Goal: Transaction & Acquisition: Purchase product/service

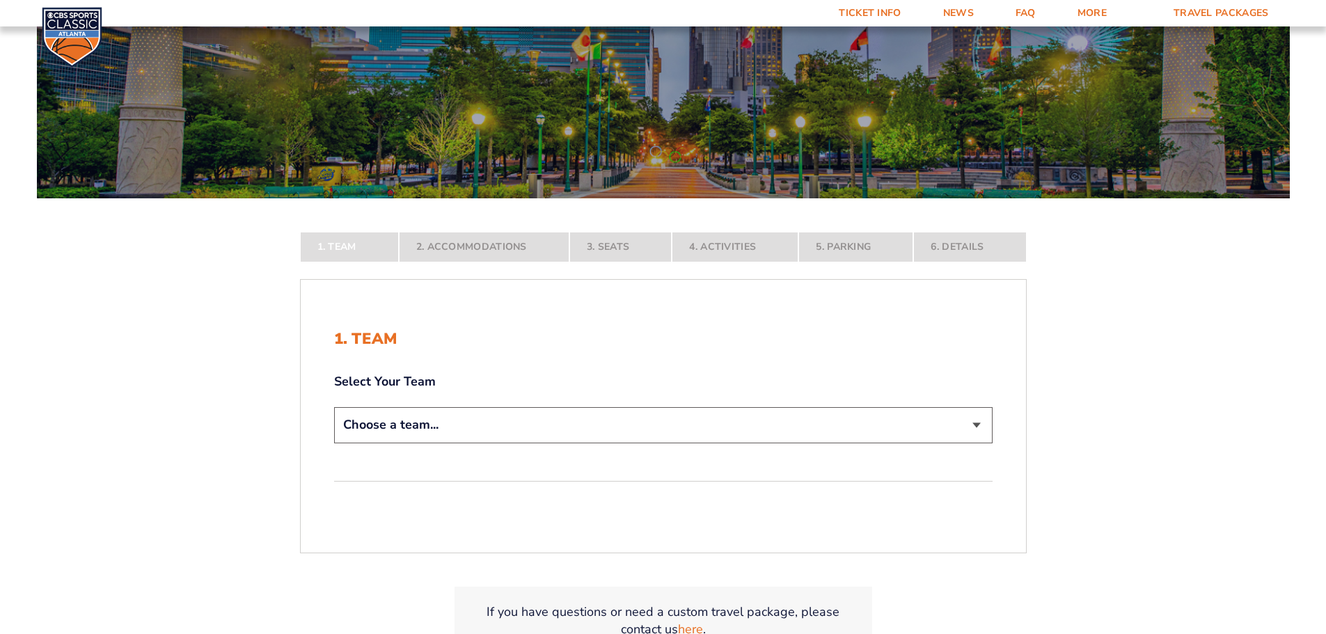
scroll to position [139, 0]
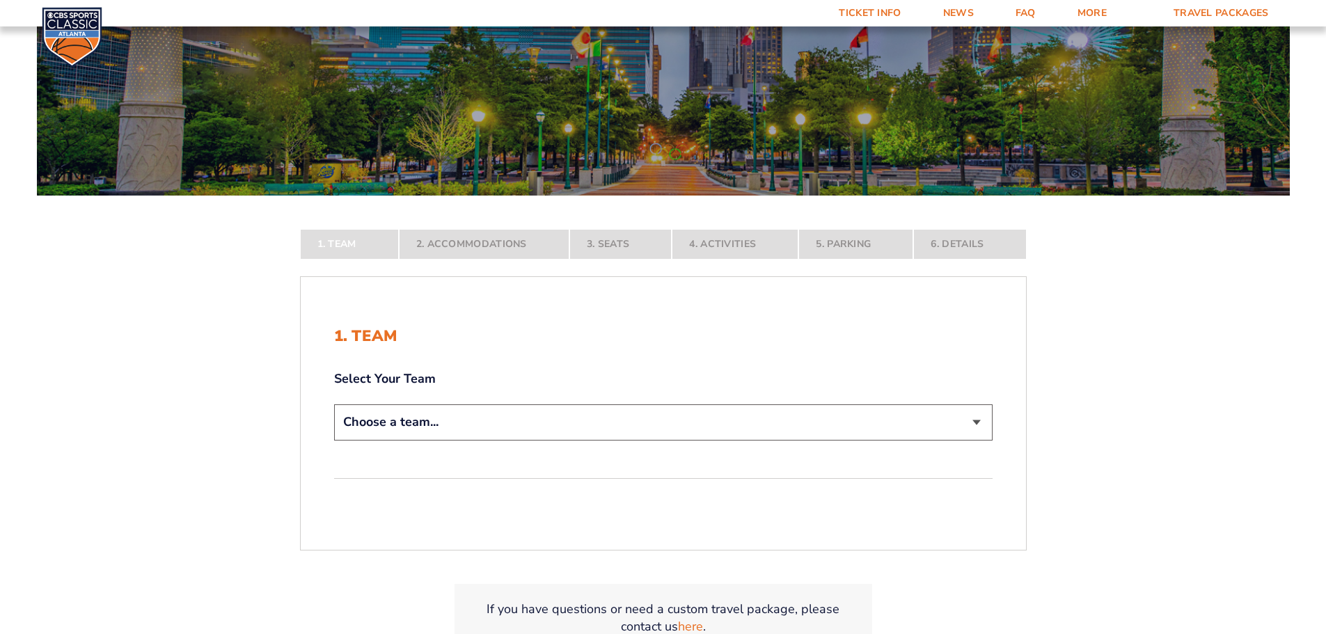
click at [975, 421] on select "Choose a team... [US_STATE] Wildcats [US_STATE] State Buckeyes [US_STATE] Tar H…" at bounding box center [663, 422] width 659 height 36
select select "12956"
click at [334, 440] on select "Choose a team... [US_STATE] Wildcats [US_STATE] State Buckeyes [US_STATE] Tar H…" at bounding box center [663, 422] width 659 height 36
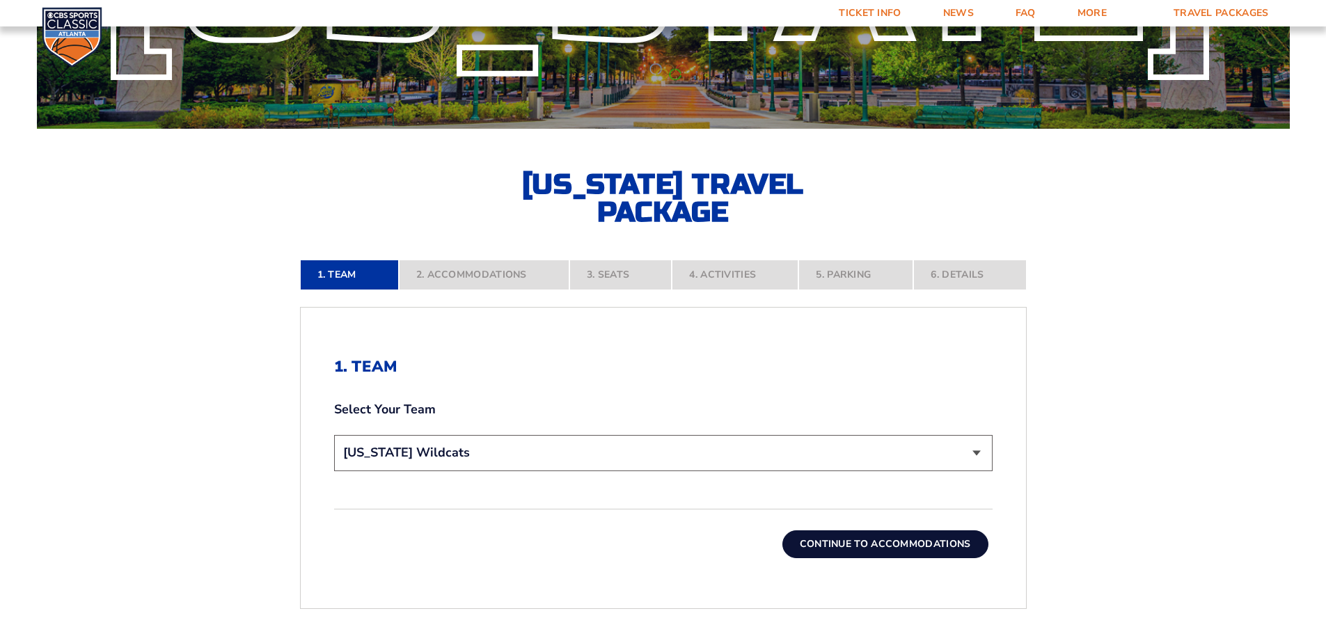
scroll to position [348, 0]
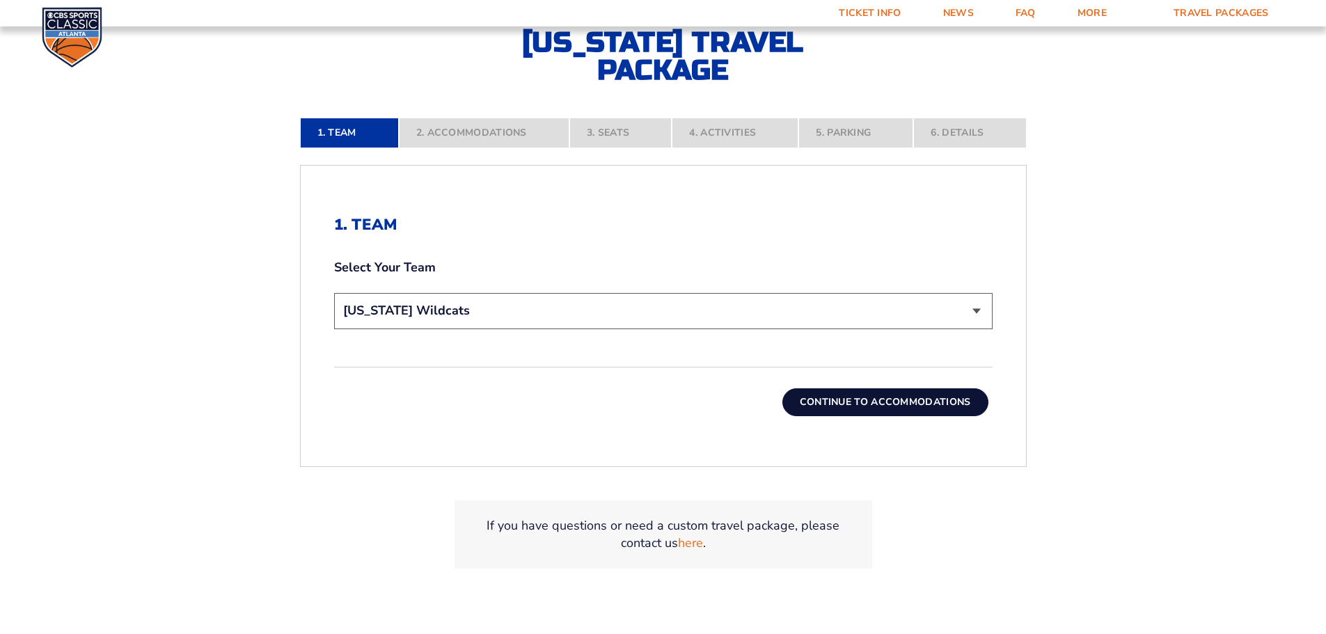
click at [912, 402] on button "Continue To Accommodations" at bounding box center [886, 402] width 206 height 28
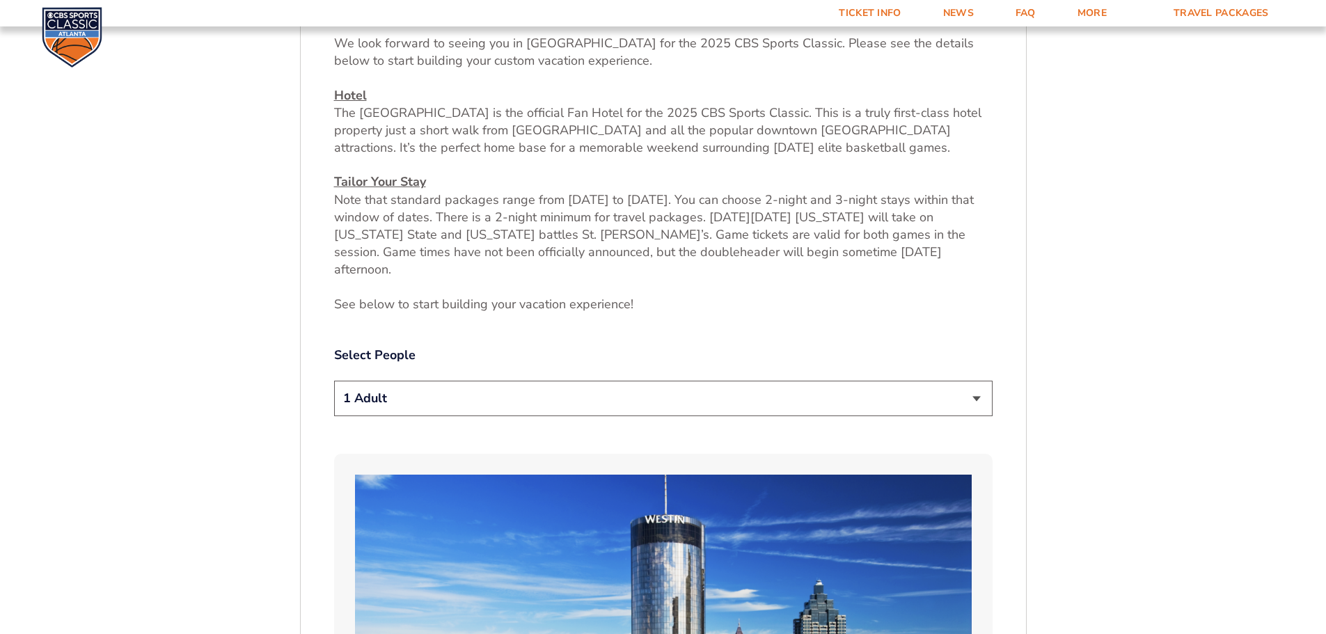
scroll to position [579, 0]
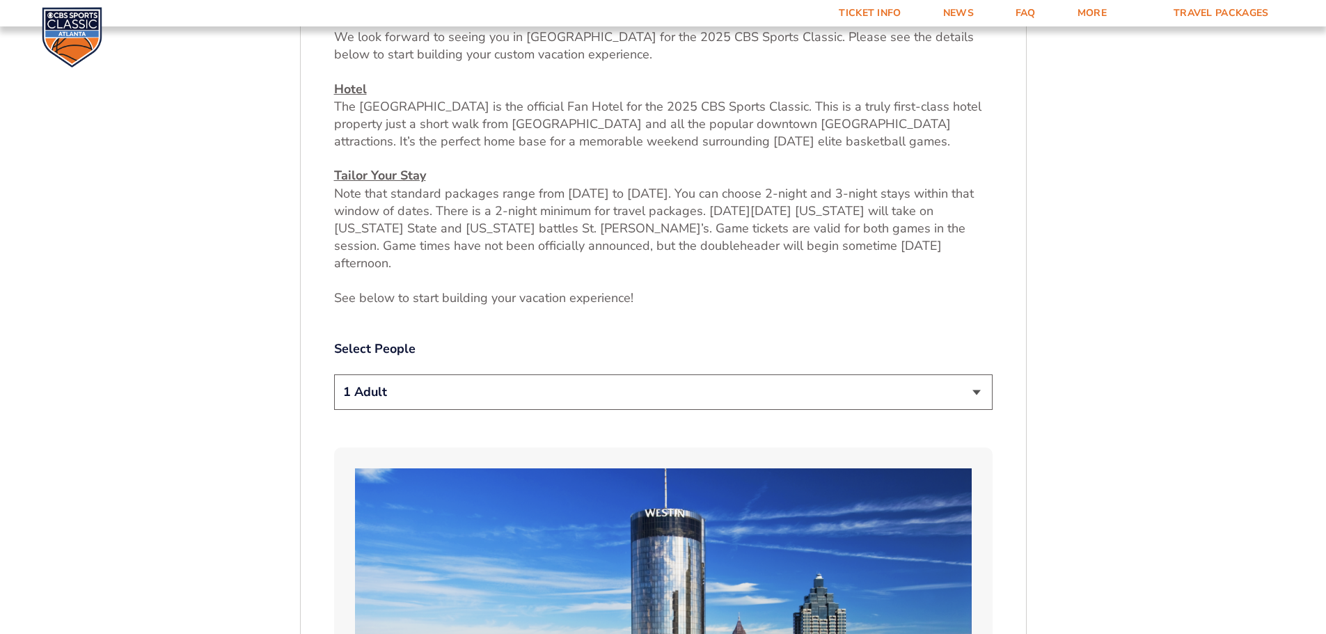
click at [971, 380] on select "1 Adult 2 Adults 3 Adults 4 Adults 2 Adults + 1 Child 2 Adults + 2 Children 2 A…" at bounding box center [663, 393] width 659 height 36
select select "2 Adults"
click at [334, 375] on select "1 Adult 2 Adults 3 Adults 4 Adults 2 Adults + 1 Child 2 Adults + 2 Children 2 A…" at bounding box center [663, 393] width 659 height 36
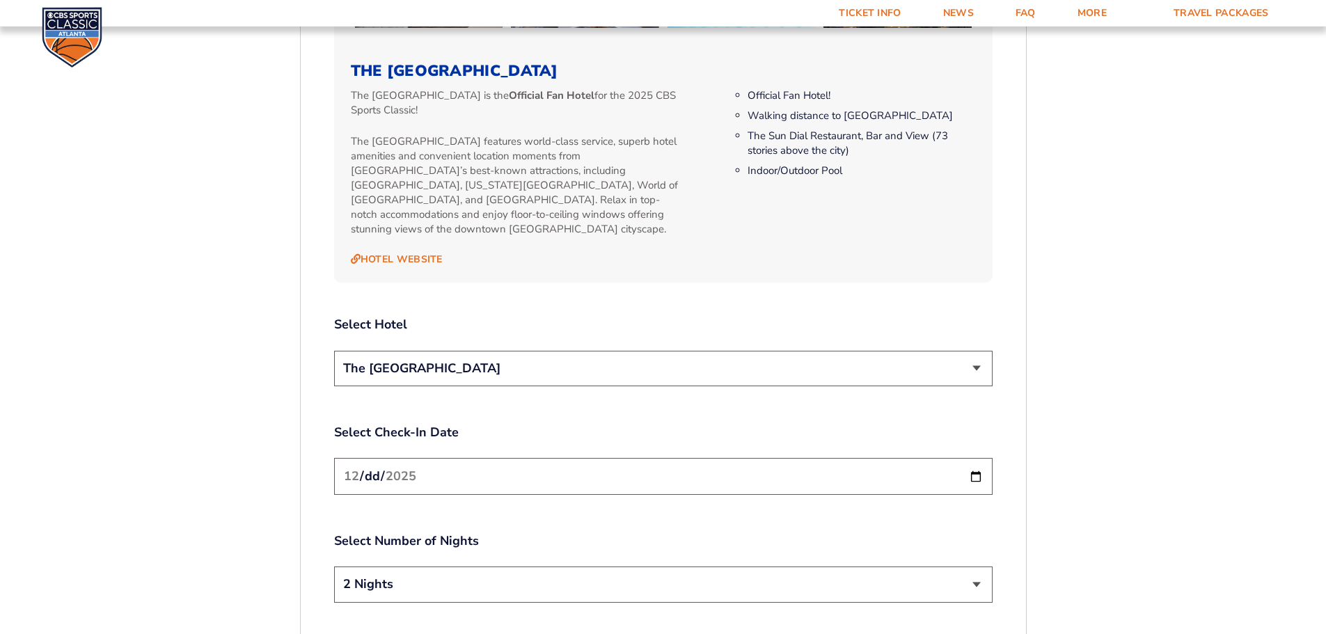
scroll to position [1484, 0]
click at [981, 352] on select "The [GEOGRAPHIC_DATA]" at bounding box center [663, 370] width 659 height 36
click at [978, 352] on select "The [GEOGRAPHIC_DATA]" at bounding box center [663, 370] width 659 height 36
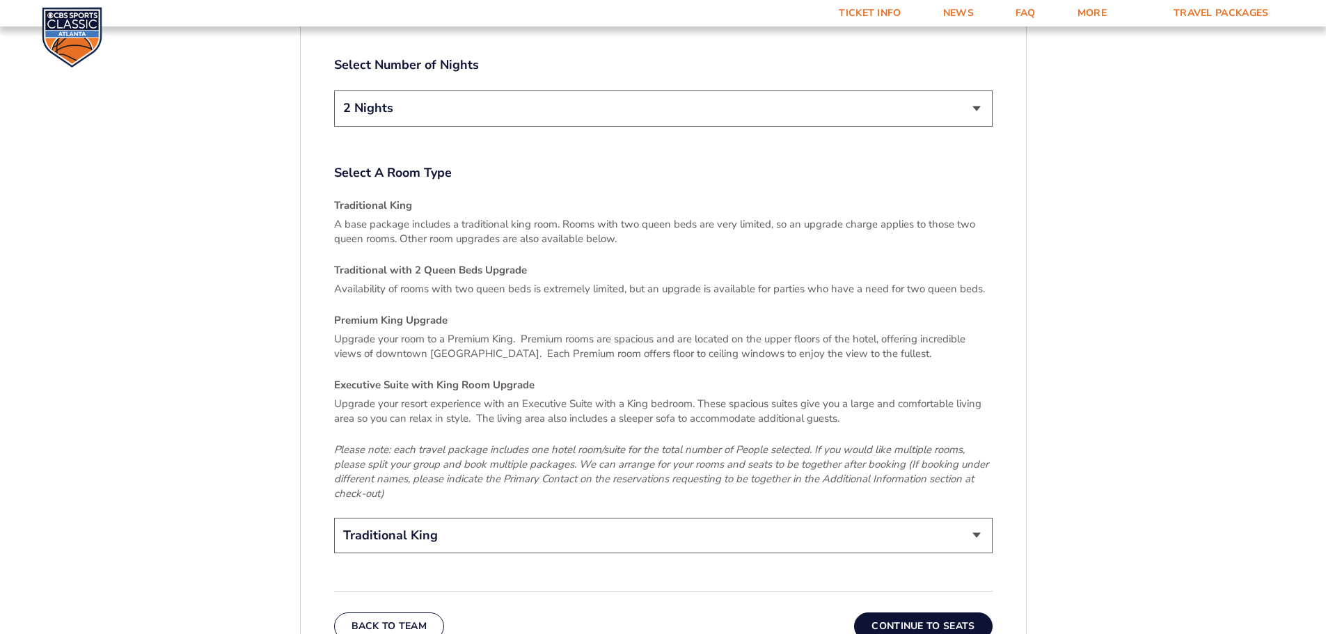
scroll to position [2041, 0]
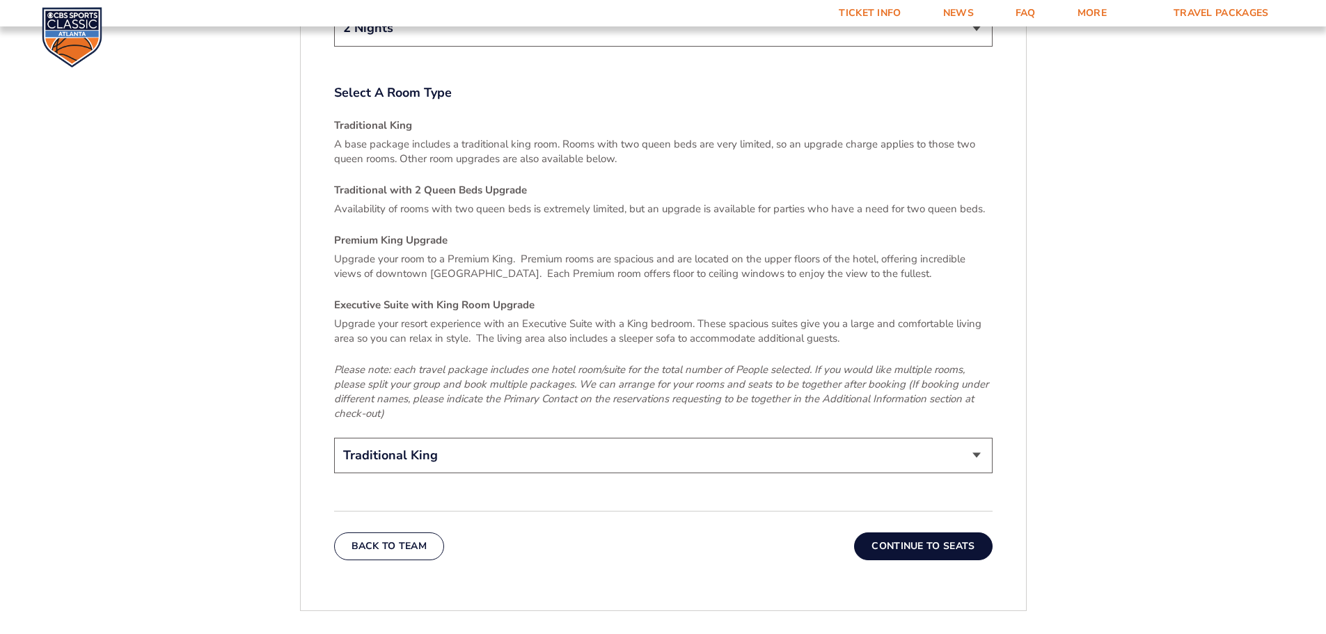
click at [975, 438] on select "Traditional King Traditional with 2 Queen Beds Upgrade (+$45 per night) Premium…" at bounding box center [663, 456] width 659 height 36
click at [934, 533] on button "Continue To Seats" at bounding box center [923, 547] width 138 height 28
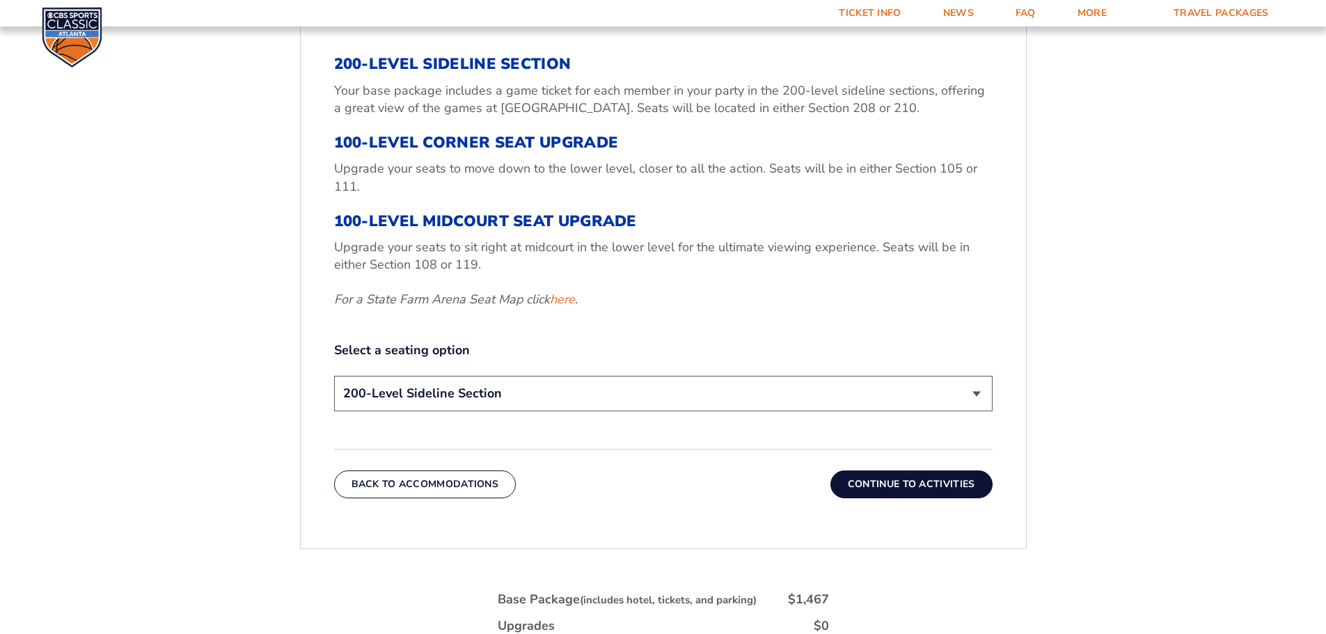
scroll to position [579, 0]
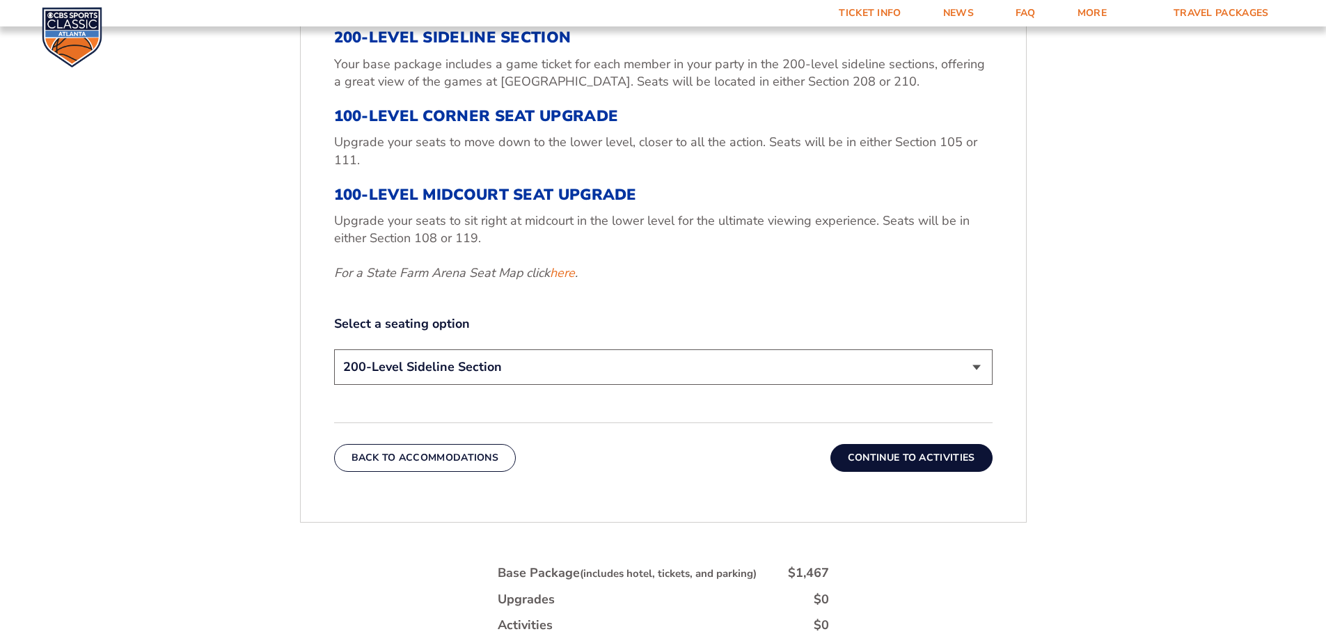
click at [975, 365] on select "200-Level Sideline Section 100-Level Corner Seat Upgrade (+$120 per person) 100…" at bounding box center [663, 367] width 659 height 36
click at [964, 359] on select "200-Level Sideline Section 100-Level Corner Seat Upgrade (+$120 per person) 100…" at bounding box center [663, 367] width 659 height 36
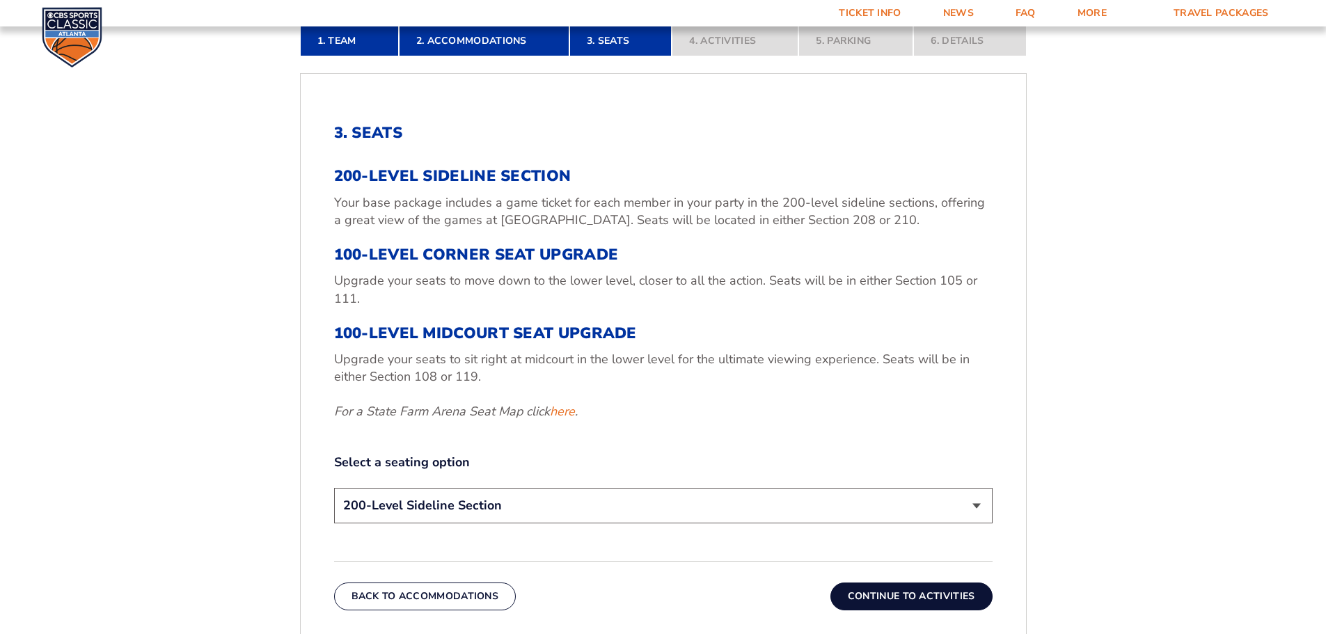
scroll to position [439, 0]
click at [948, 596] on button "Continue To Activities" at bounding box center [912, 597] width 162 height 28
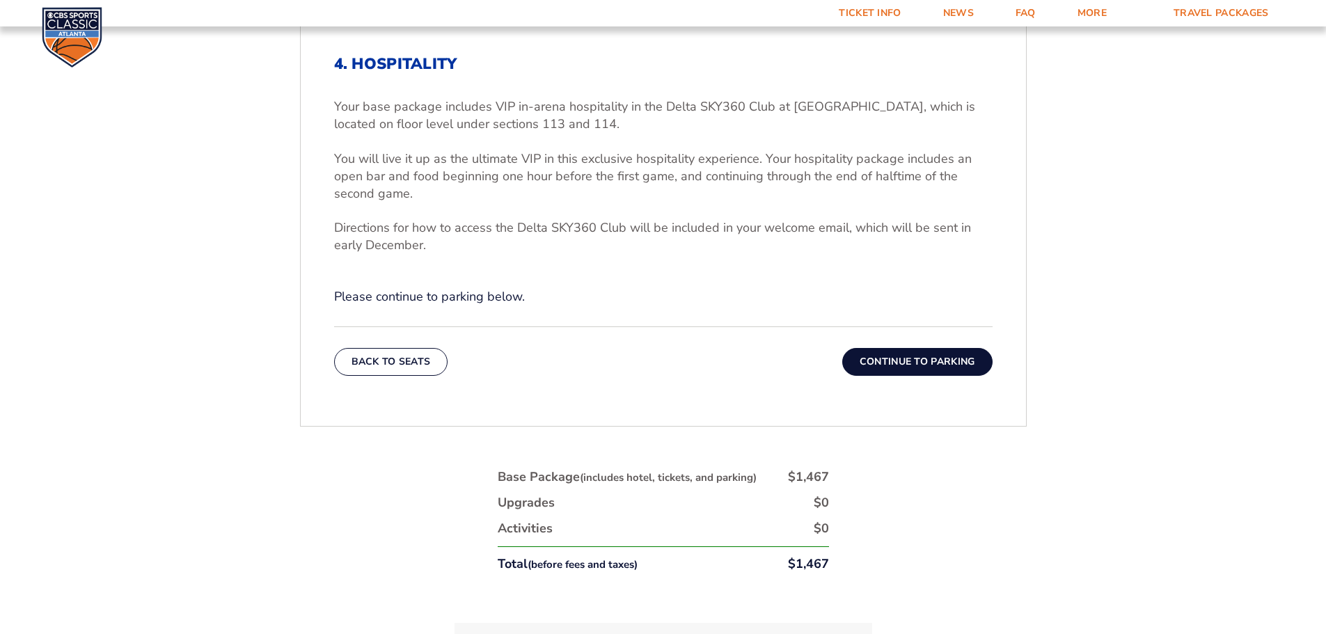
scroll to position [579, 0]
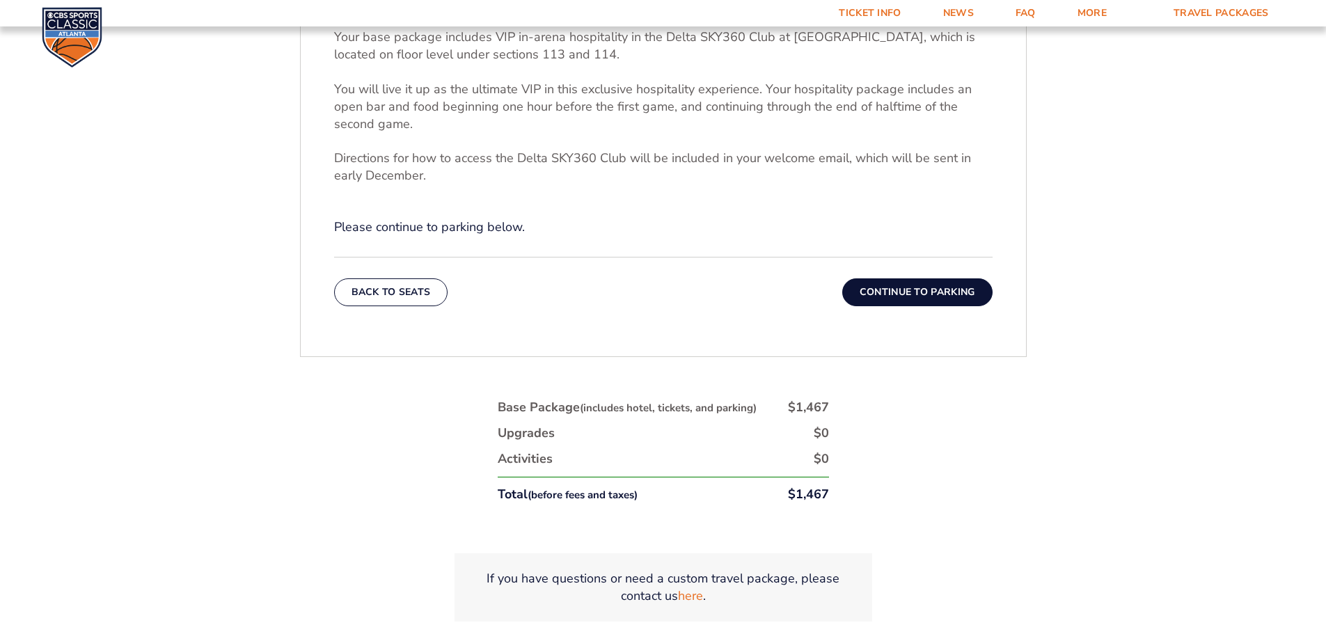
click at [903, 294] on button "Continue To Parking" at bounding box center [917, 292] width 150 height 28
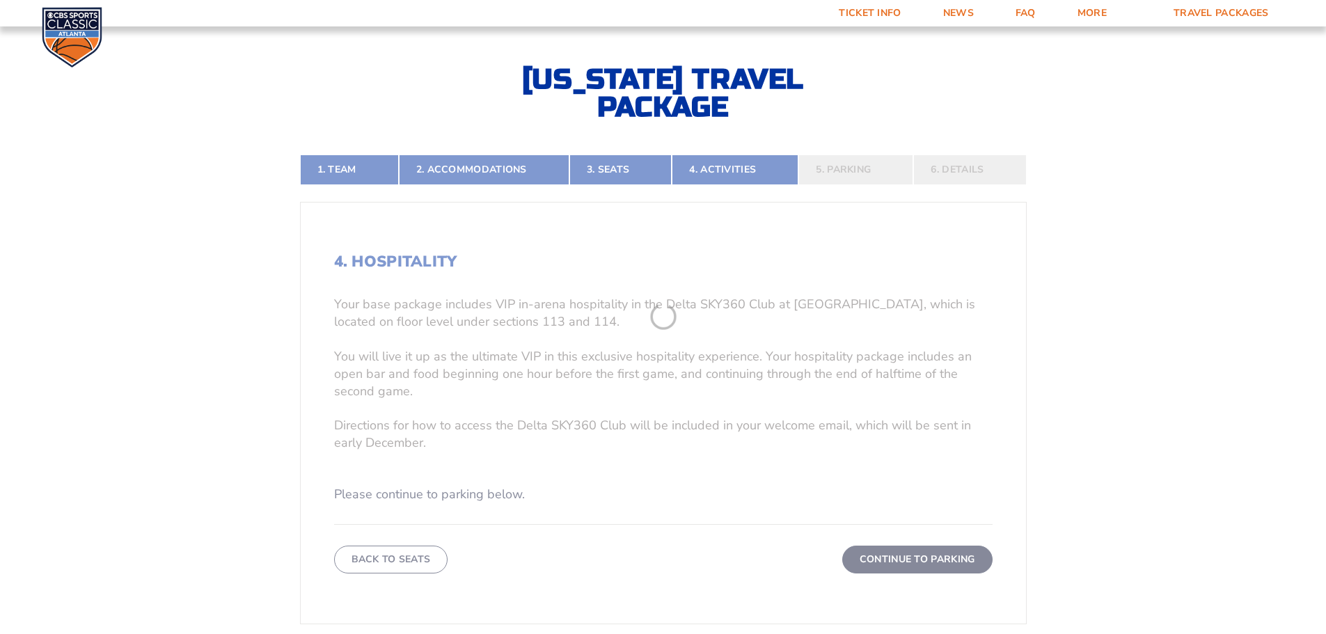
scroll to position [300, 0]
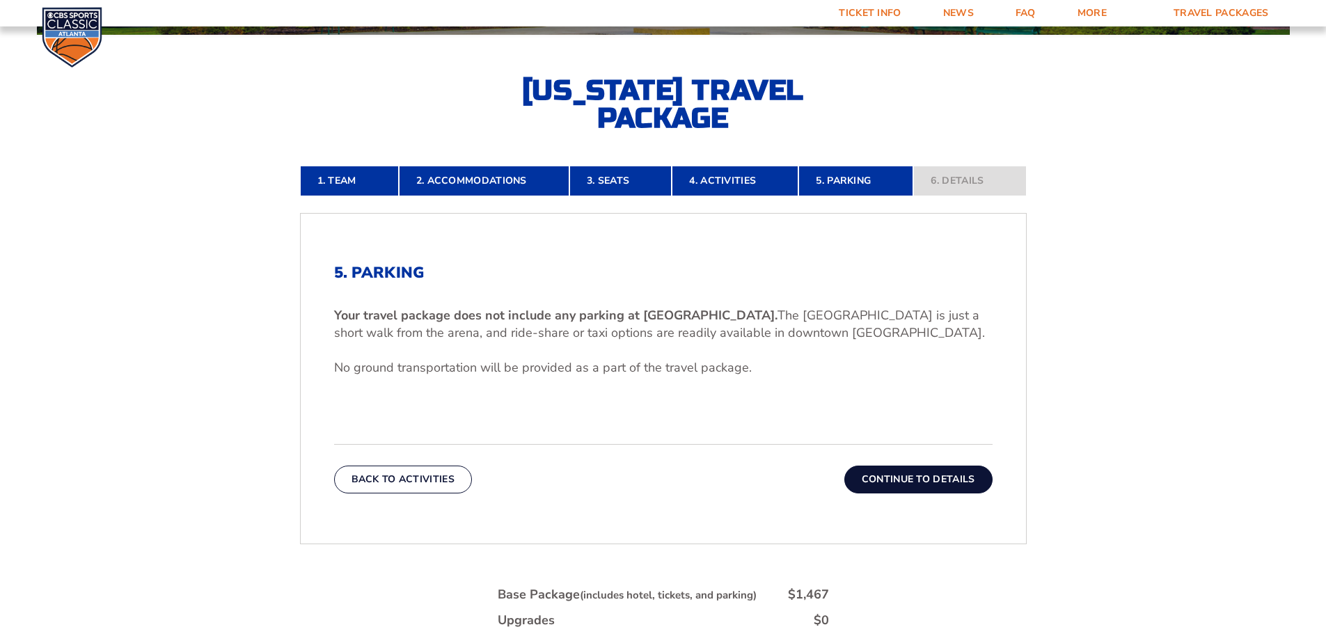
click at [908, 476] on button "Continue To Details" at bounding box center [919, 480] width 148 height 28
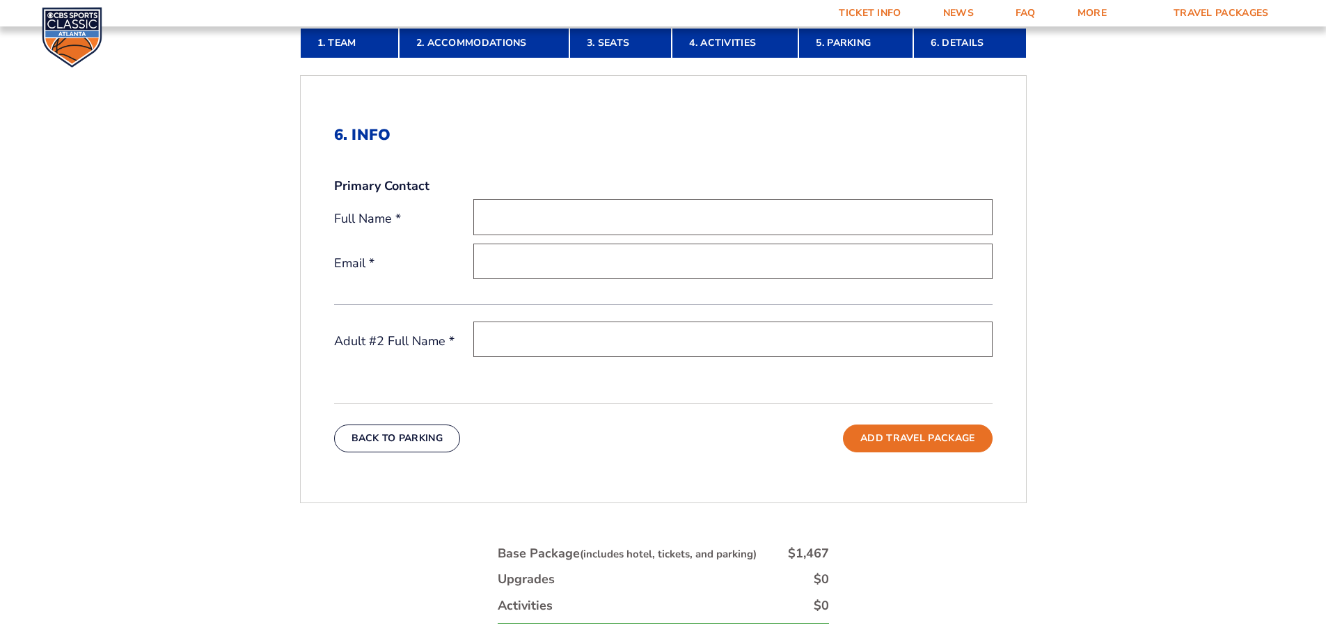
scroll to position [439, 0]
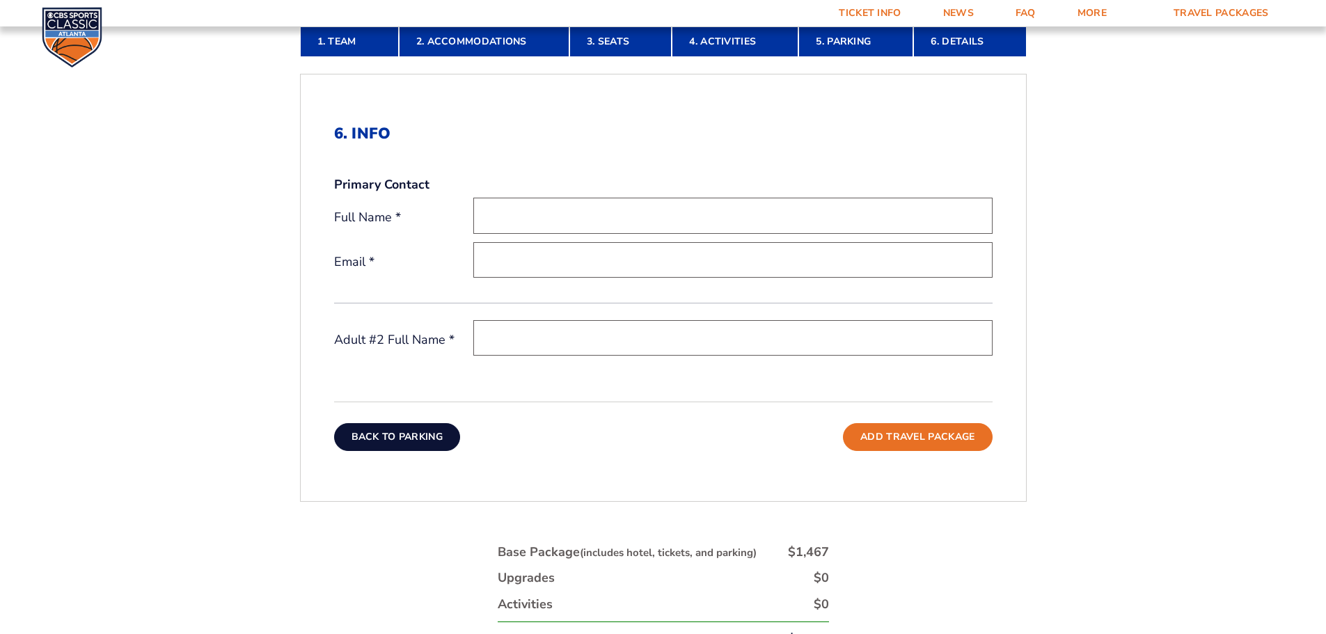
click at [421, 434] on button "Back To Parking" at bounding box center [397, 437] width 127 height 28
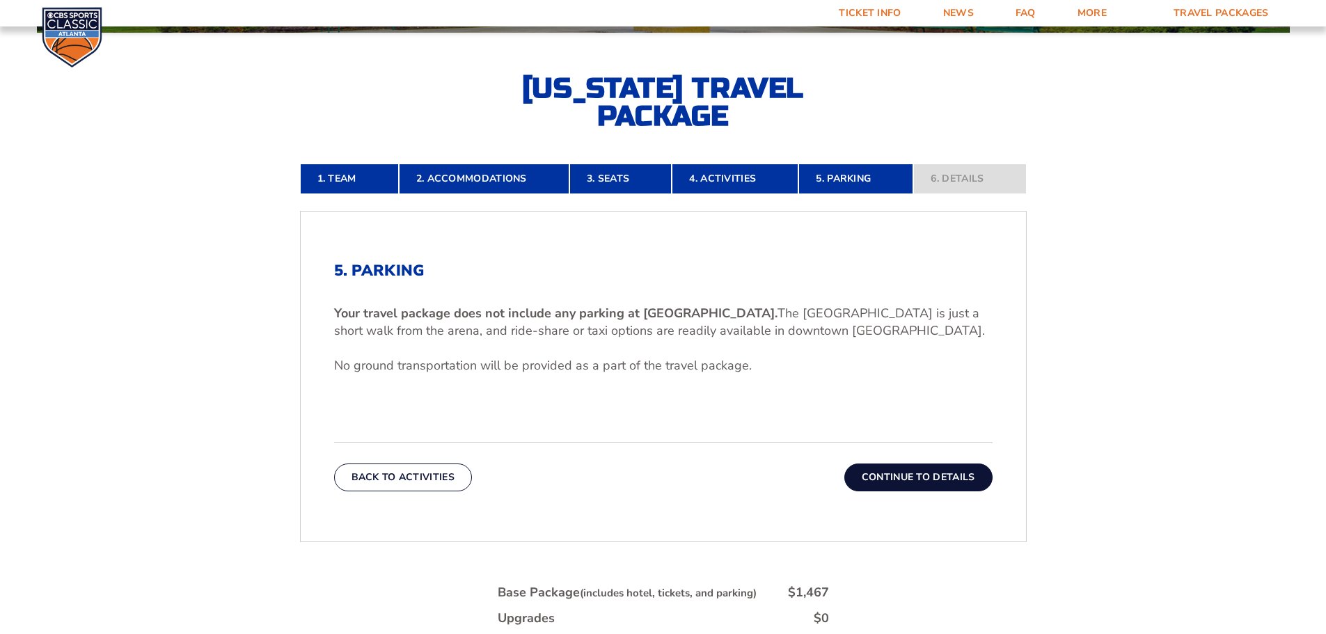
scroll to position [300, 0]
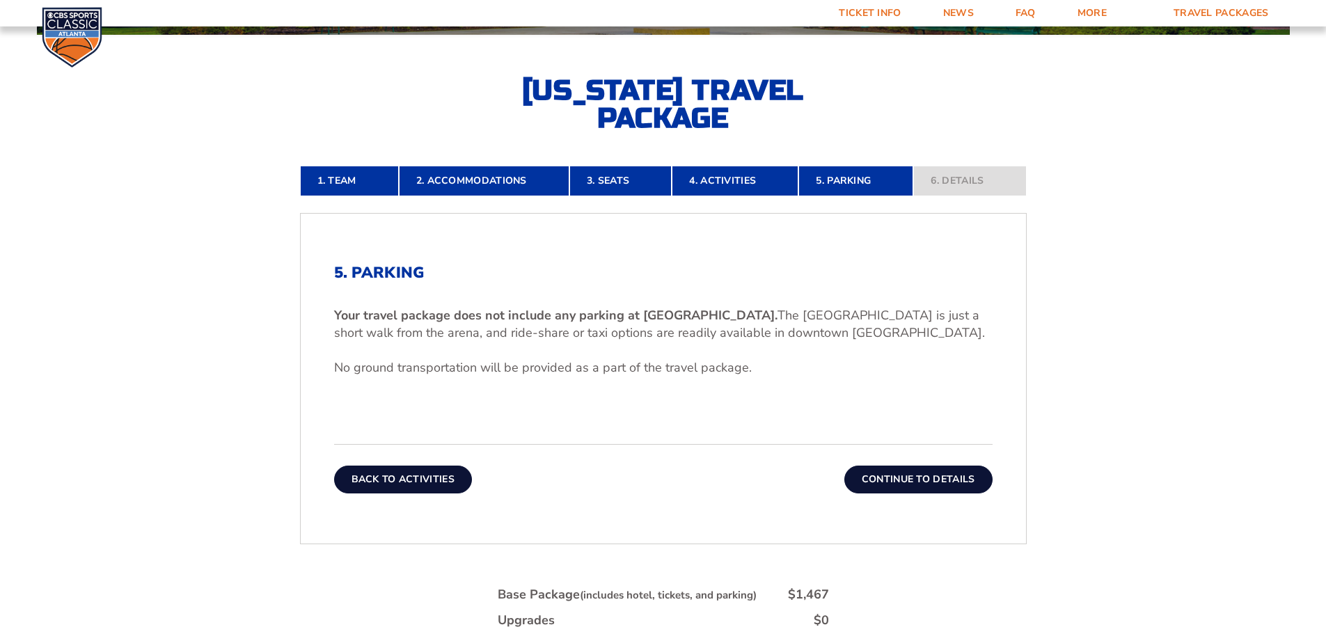
click at [412, 479] on button "Back To Activities" at bounding box center [403, 480] width 138 height 28
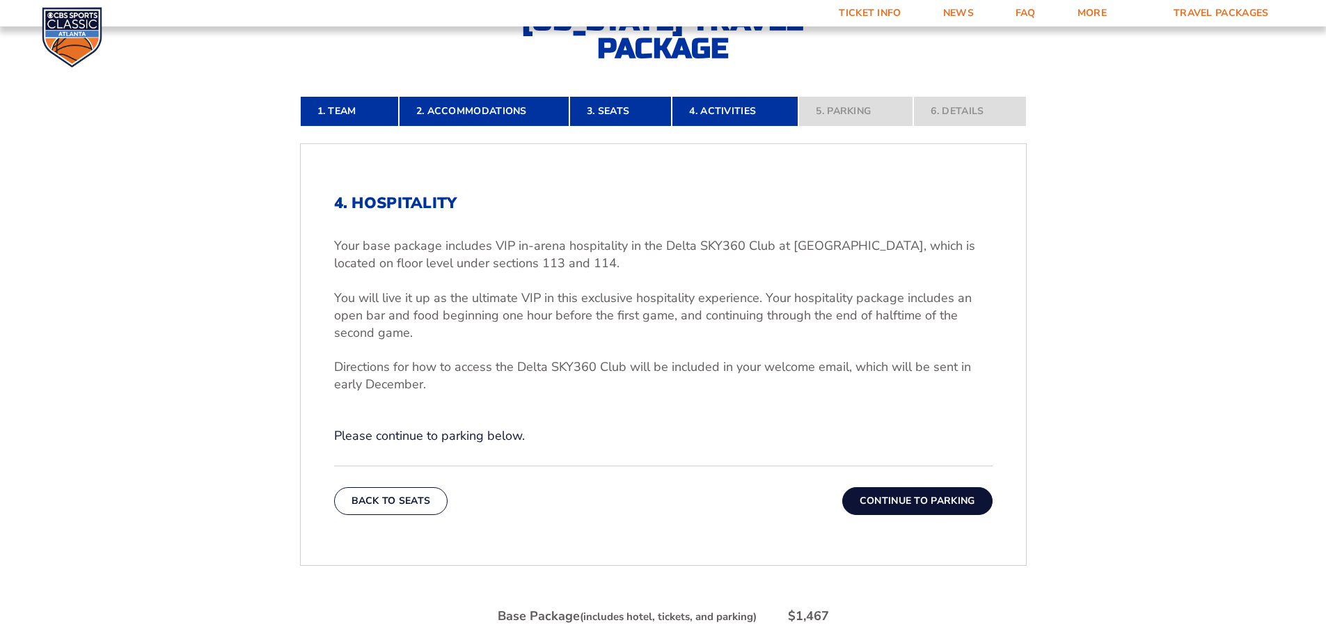
scroll to position [439, 0]
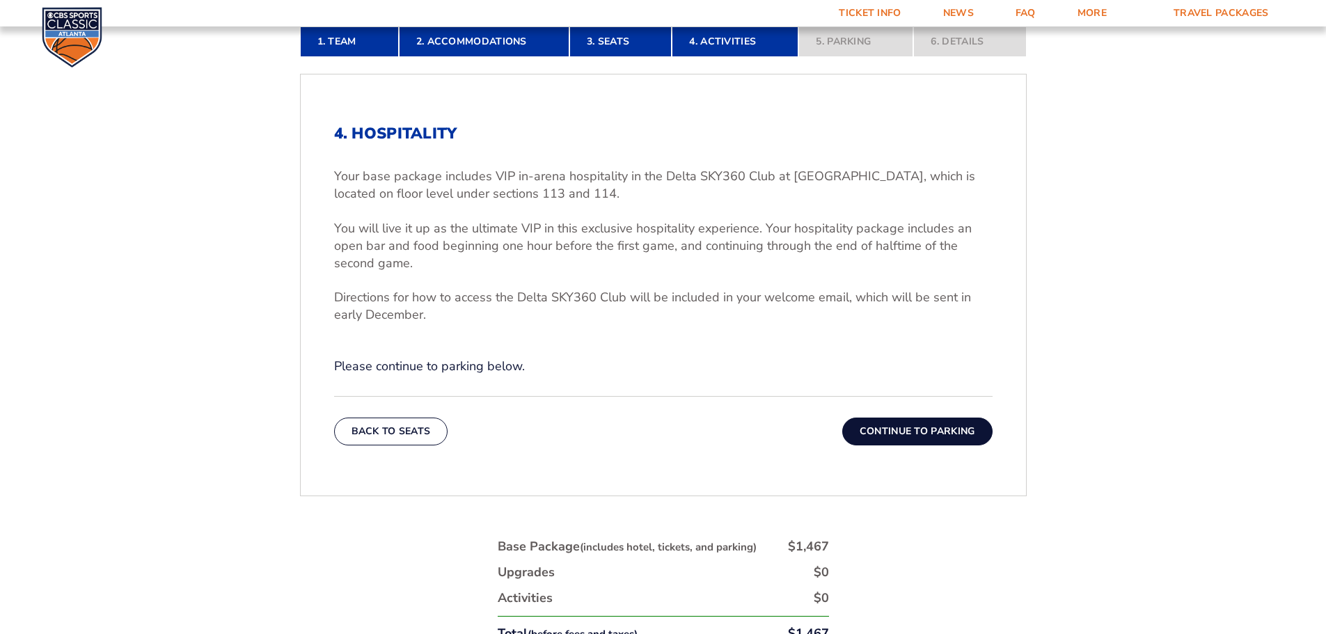
click at [402, 433] on button "Back To Seats" at bounding box center [391, 432] width 114 height 28
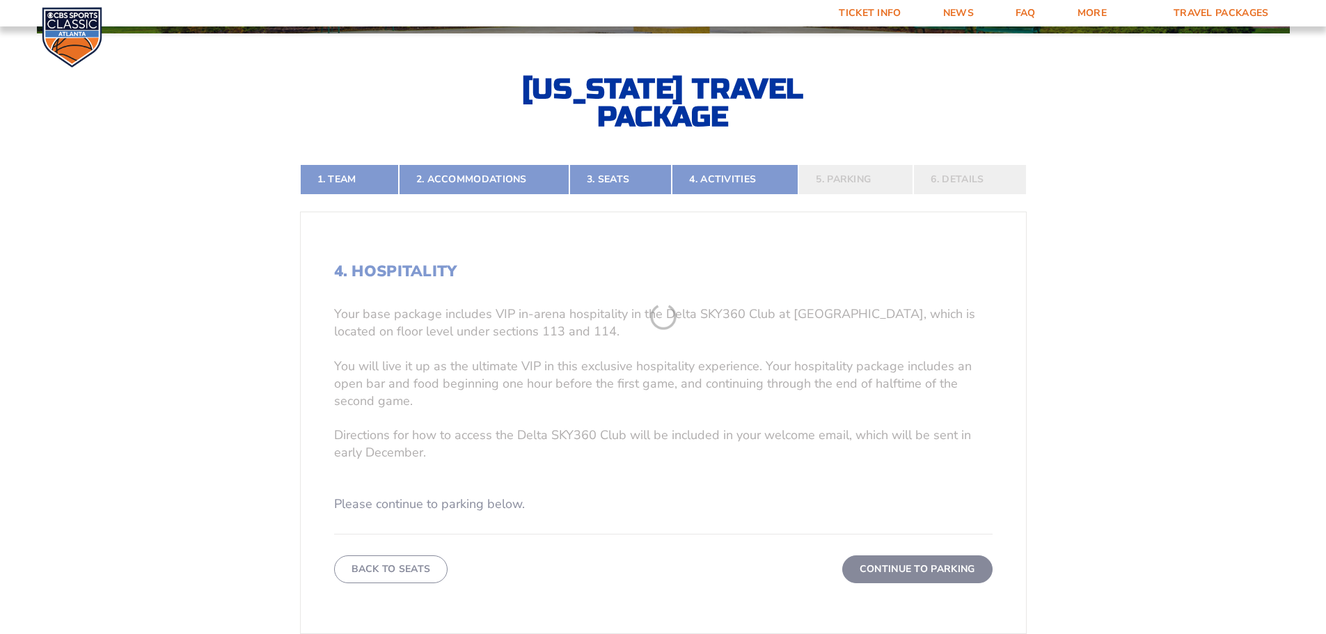
scroll to position [300, 0]
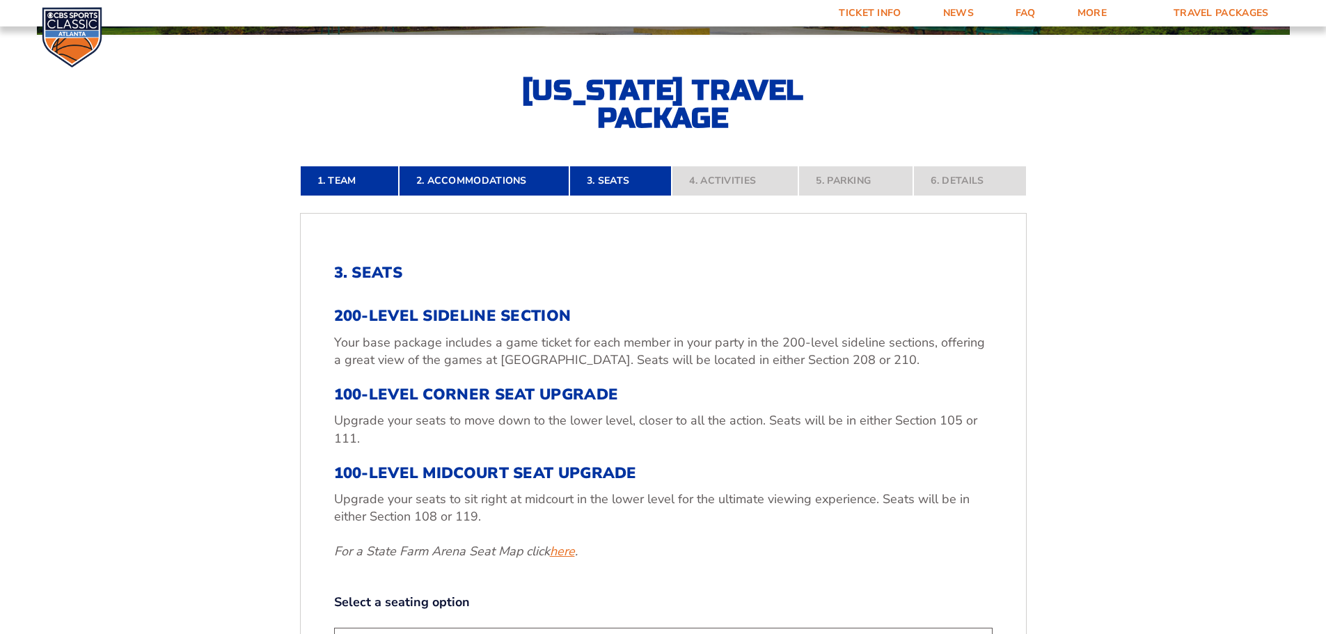
click at [568, 553] on link "here" at bounding box center [562, 551] width 25 height 17
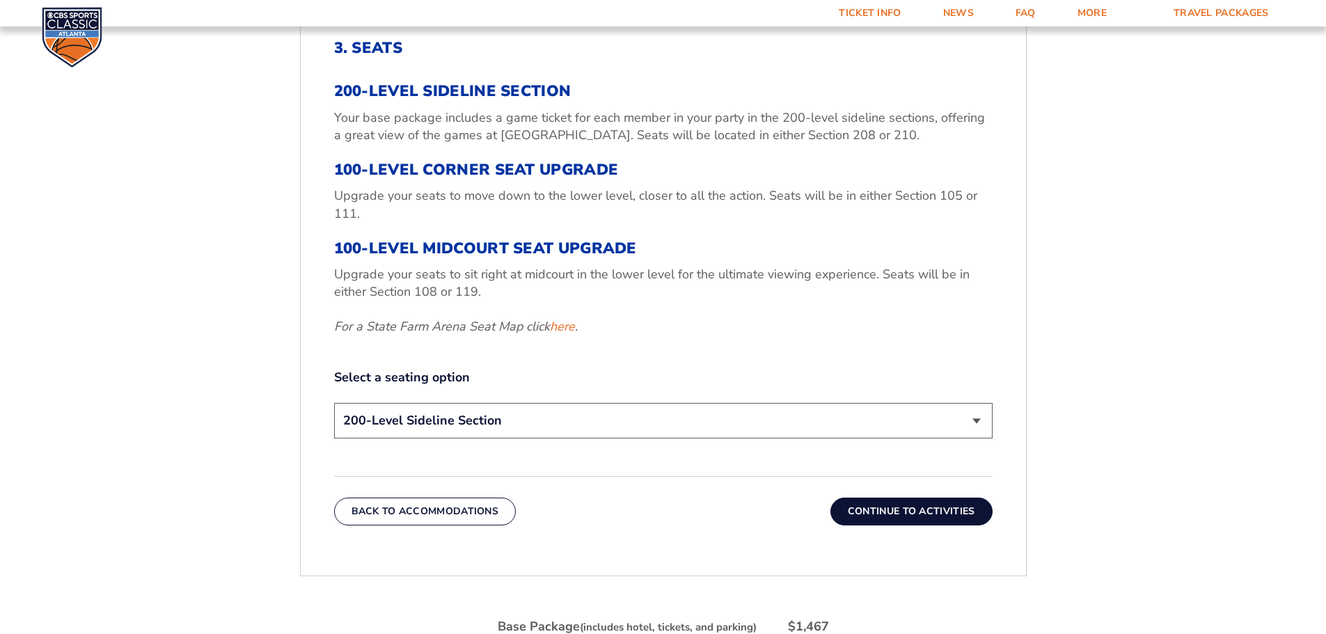
scroll to position [579, 0]
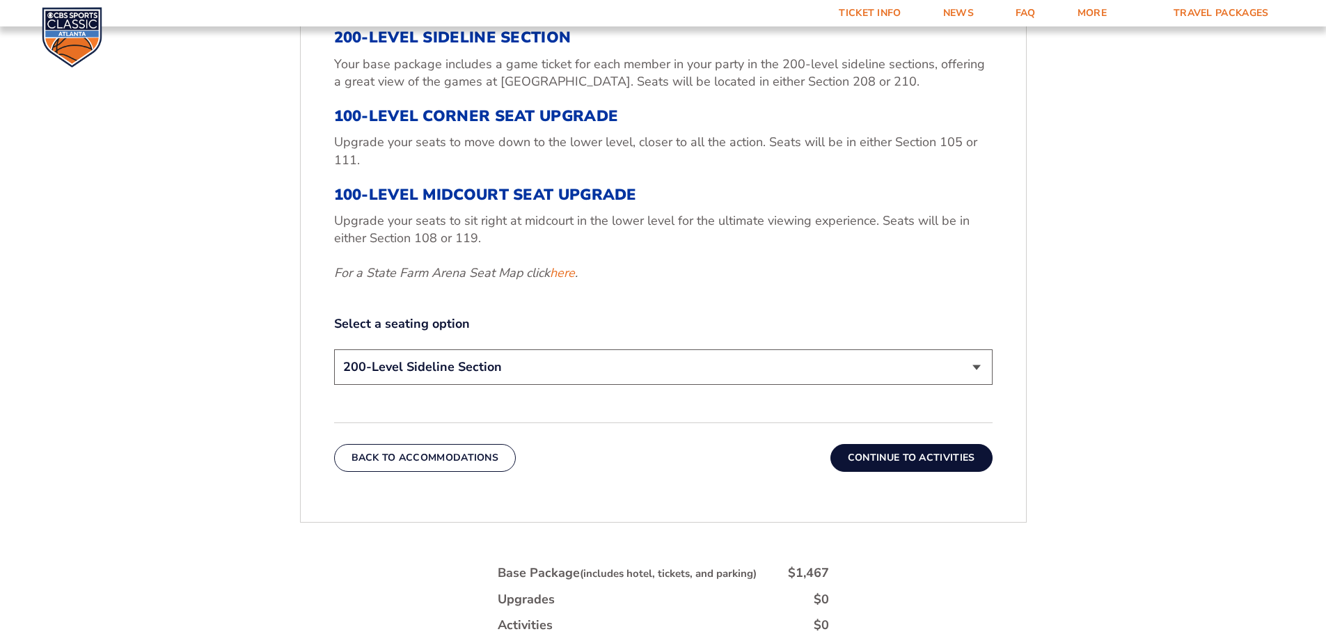
click at [977, 369] on select "200-Level Sideline Section 100-Level Corner Seat Upgrade (+$120 per person) 100…" at bounding box center [663, 367] width 659 height 36
click at [973, 368] on select "200-Level Sideline Section 100-Level Corner Seat Upgrade (+$120 per person) 100…" at bounding box center [663, 367] width 659 height 36
click at [563, 273] on link "here" at bounding box center [562, 273] width 25 height 17
click at [975, 363] on select "200-Level Sideline Section 100-Level Corner Seat Upgrade (+$120 per person) 100…" at bounding box center [663, 367] width 659 height 36
select select "100-Level Corner Seat Upgrade"
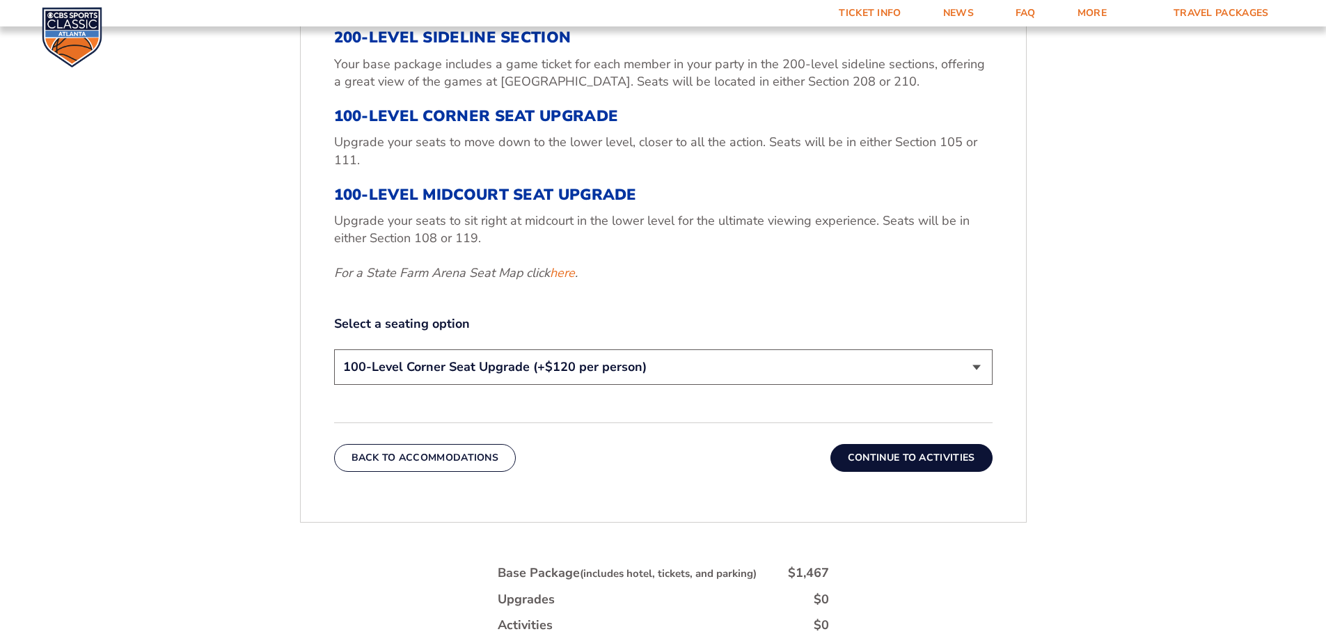
click at [334, 349] on select "200-Level Sideline Section 100-Level Corner Seat Upgrade (+$120 per person) 100…" at bounding box center [663, 367] width 659 height 36
click at [895, 458] on button "Continue To Activities" at bounding box center [912, 458] width 162 height 28
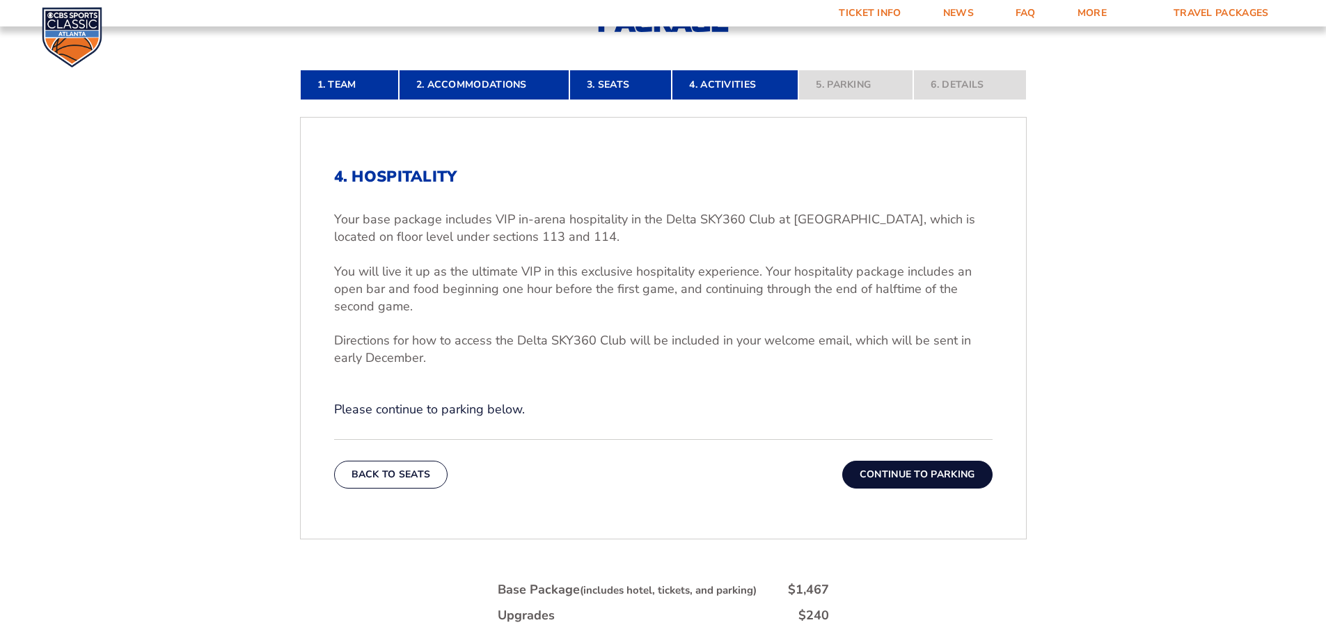
scroll to position [382, 0]
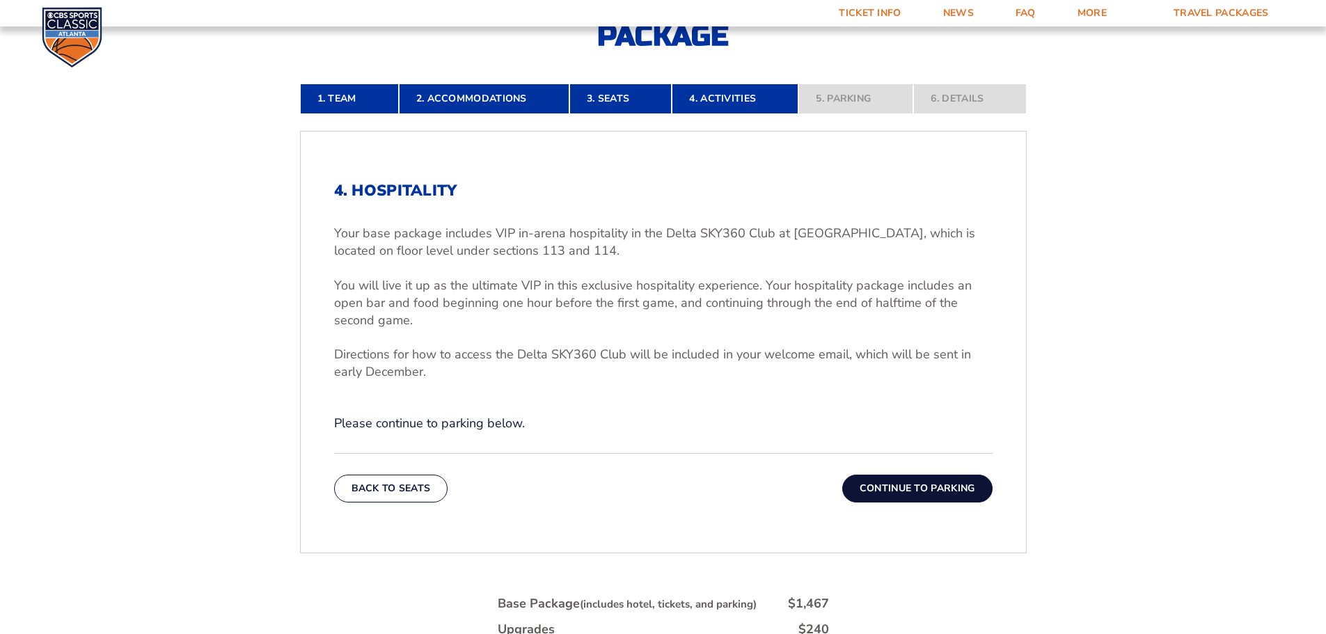
click at [898, 485] on button "Continue To Parking" at bounding box center [917, 489] width 150 height 28
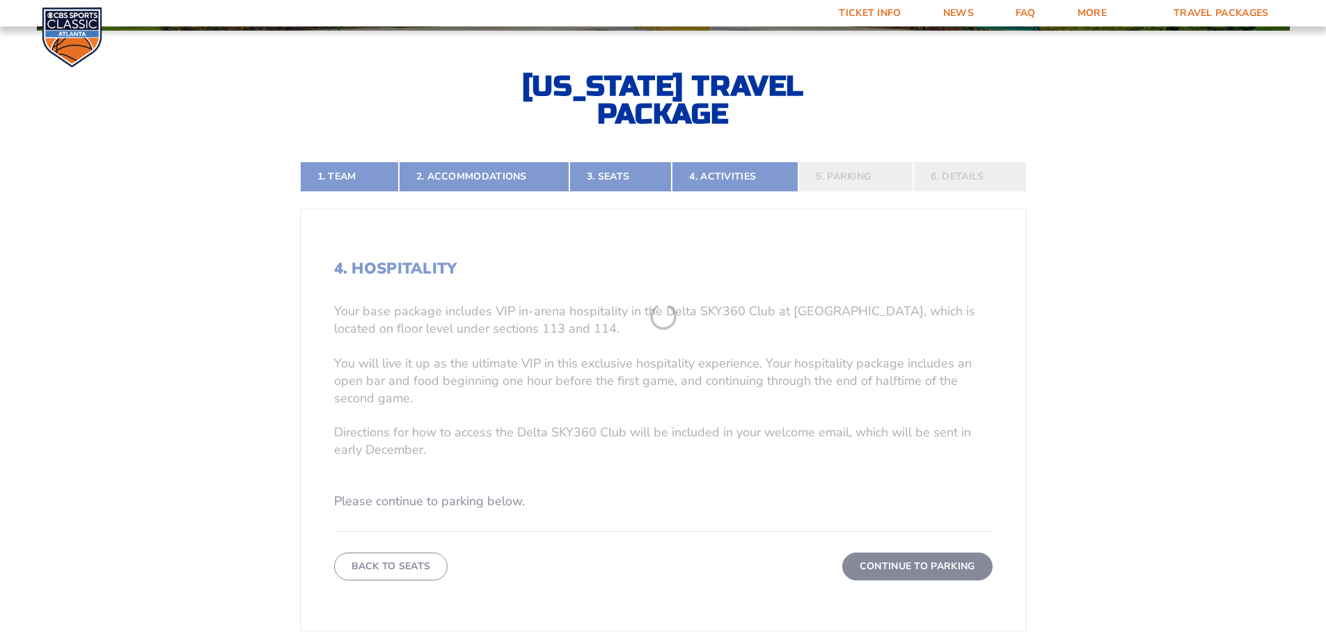
scroll to position [300, 0]
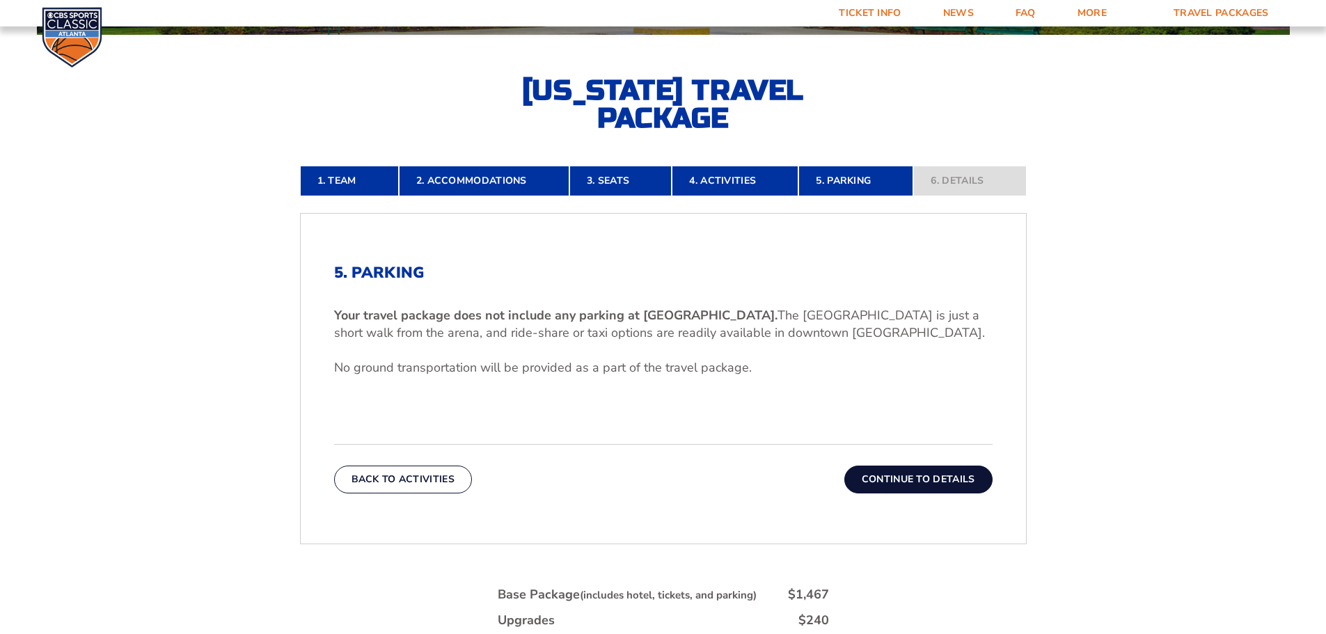
click at [923, 478] on button "Continue To Details" at bounding box center [919, 480] width 148 height 28
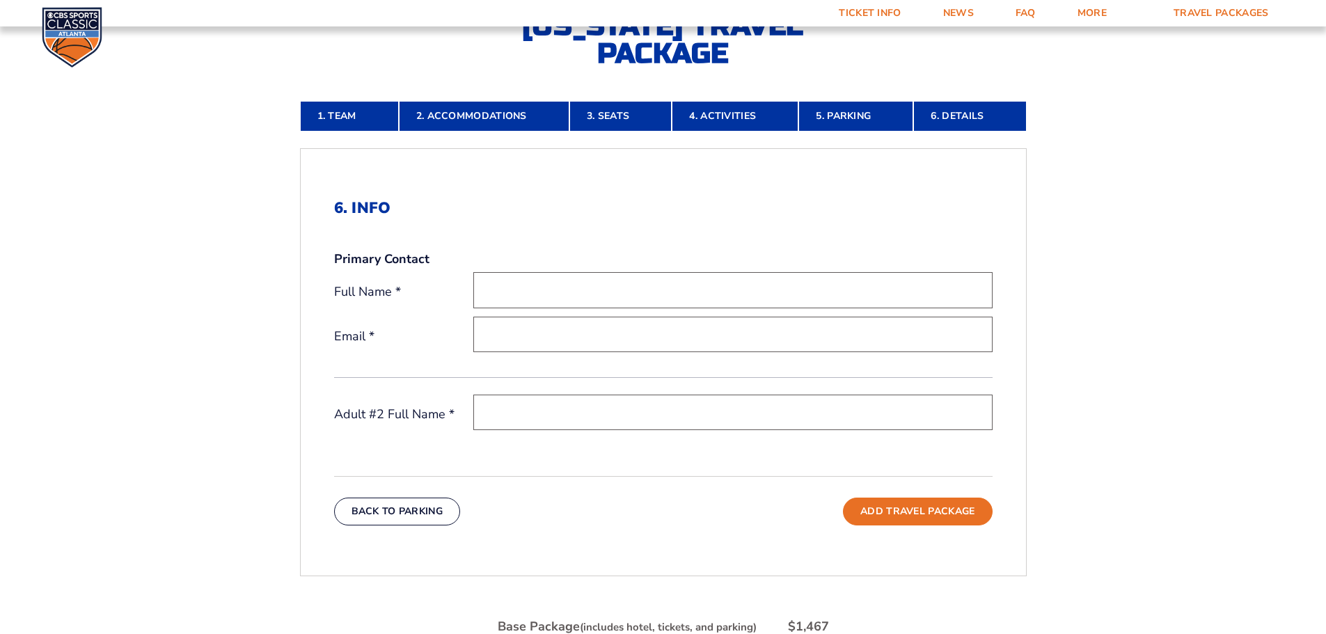
scroll to position [509, 0]
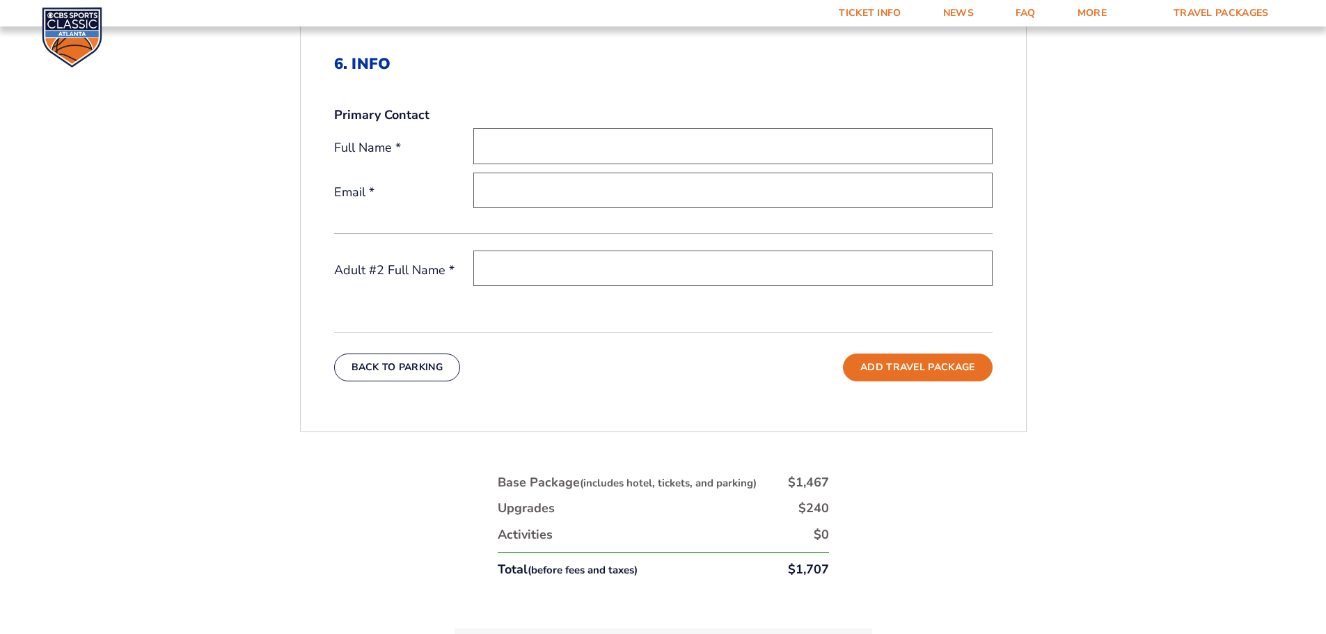
click at [528, 147] on input "text" at bounding box center [732, 146] width 519 height 36
type input "[PERSON_NAME]"
type input "[EMAIL_ADDRESS][DOMAIN_NAME]"
click at [534, 269] on input "text" at bounding box center [732, 269] width 519 height 36
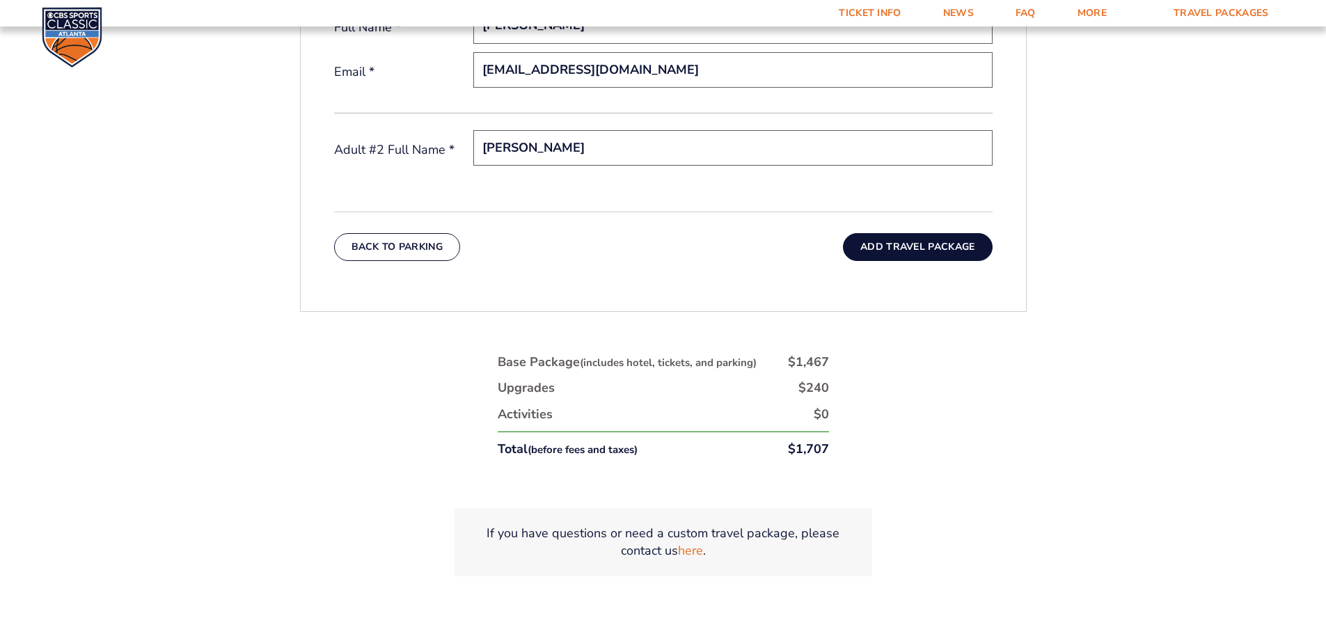
scroll to position [370, 0]
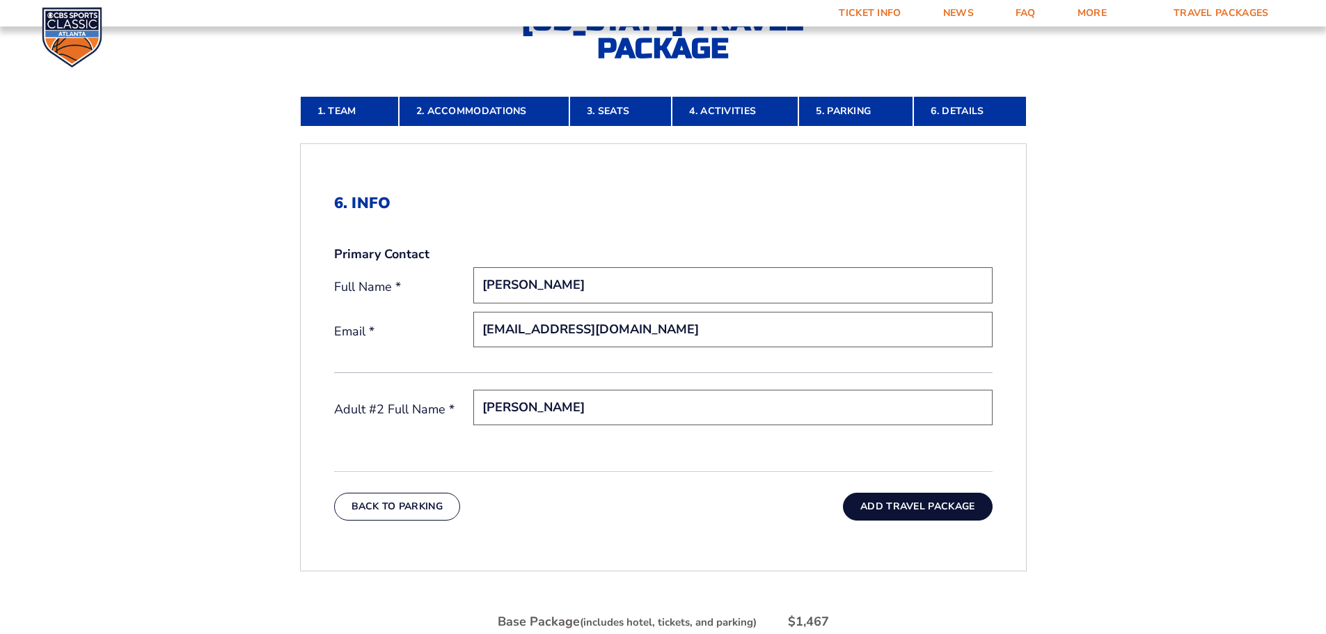
type input "[PERSON_NAME]"
click at [900, 509] on button "Add Travel Package" at bounding box center [917, 507] width 149 height 28
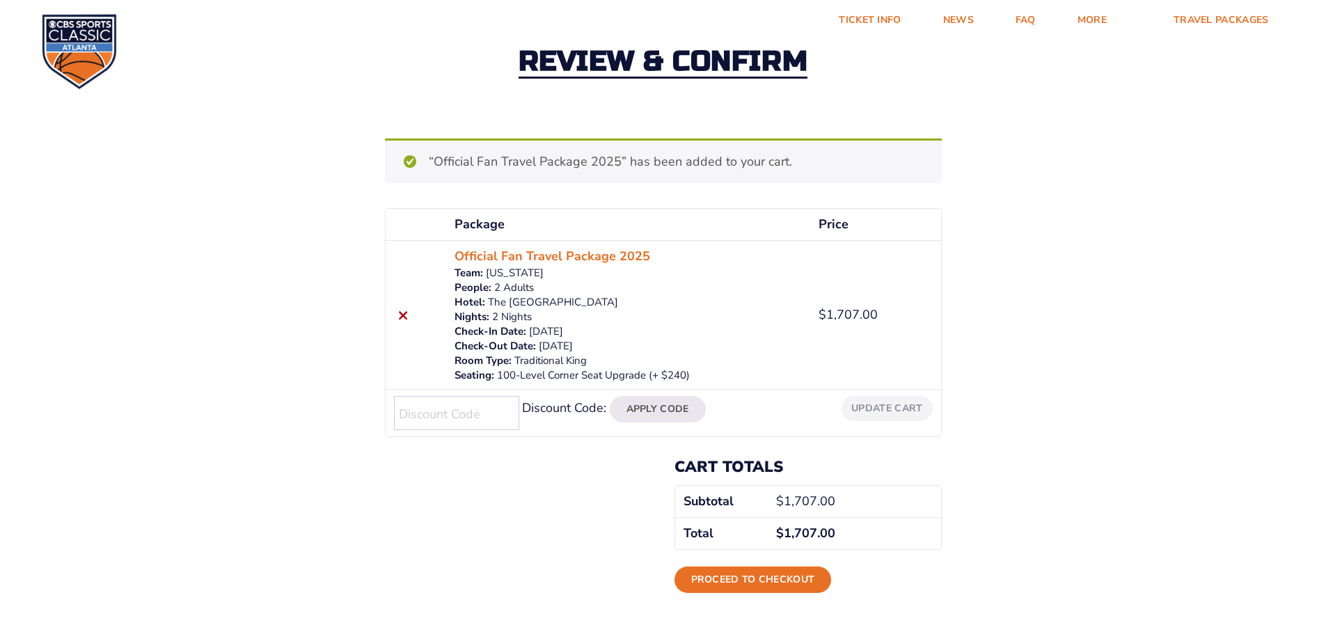
scroll to position [70, 0]
